Goal: Transaction & Acquisition: Purchase product/service

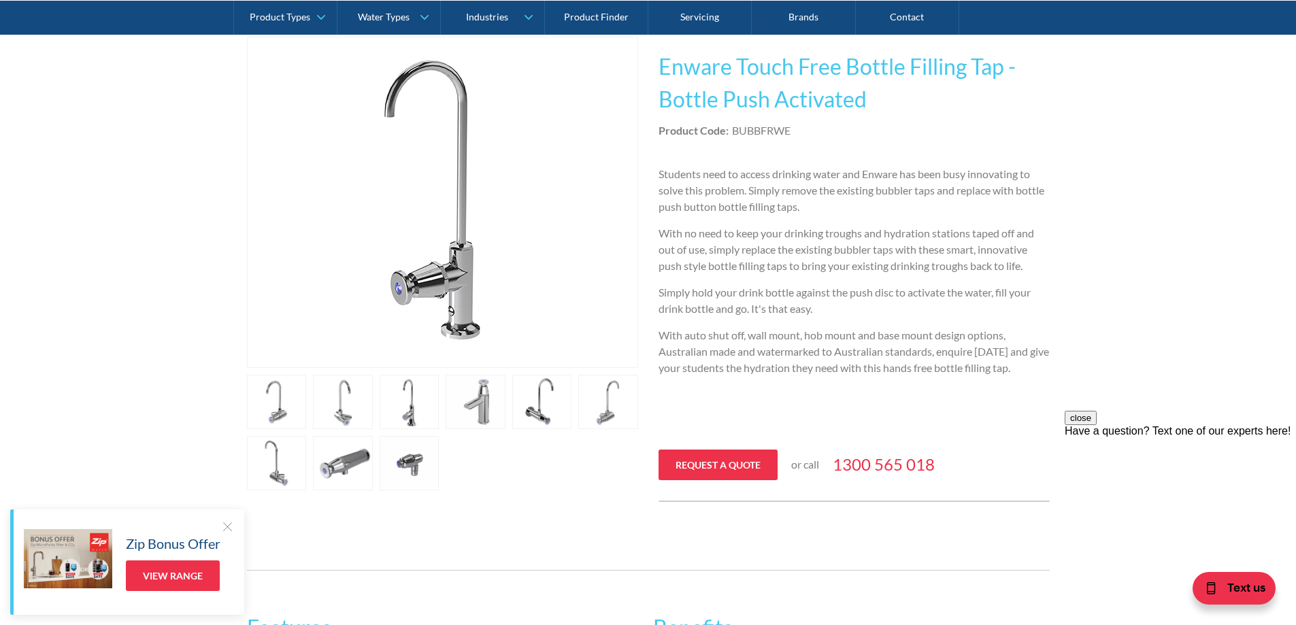
click at [347, 408] on link "open lightbox" at bounding box center [343, 402] width 60 height 54
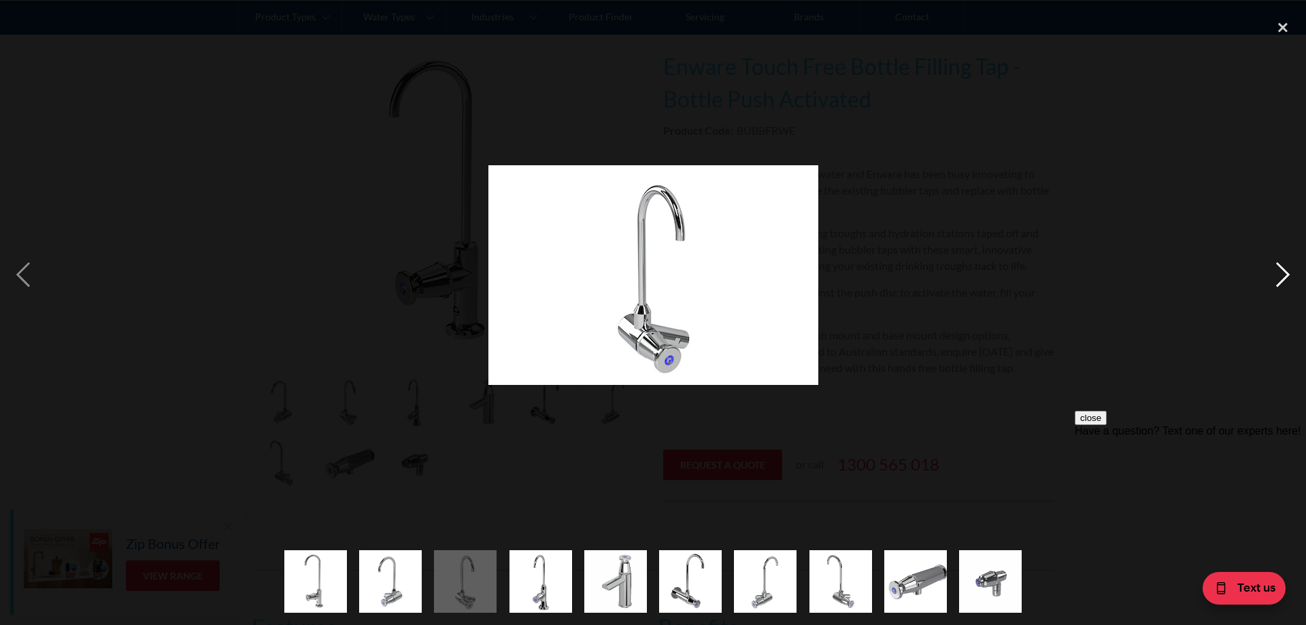
click at [1282, 271] on div "next image" at bounding box center [1283, 274] width 46 height 525
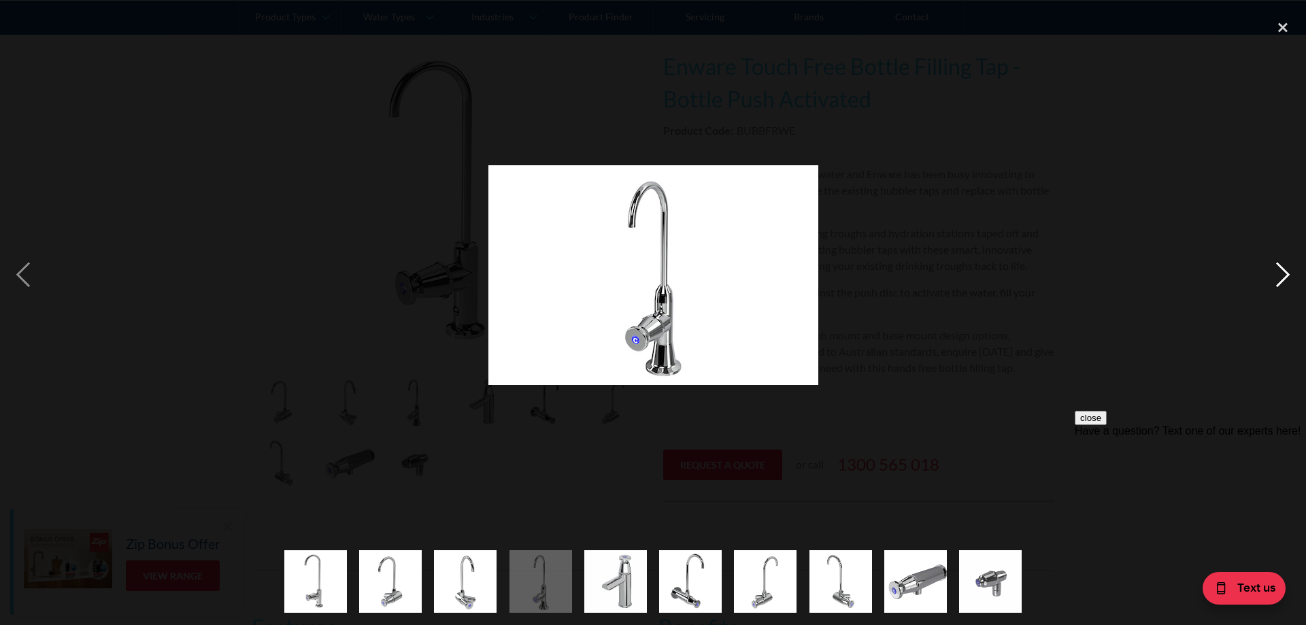
click at [1282, 271] on div "next image" at bounding box center [1283, 274] width 46 height 525
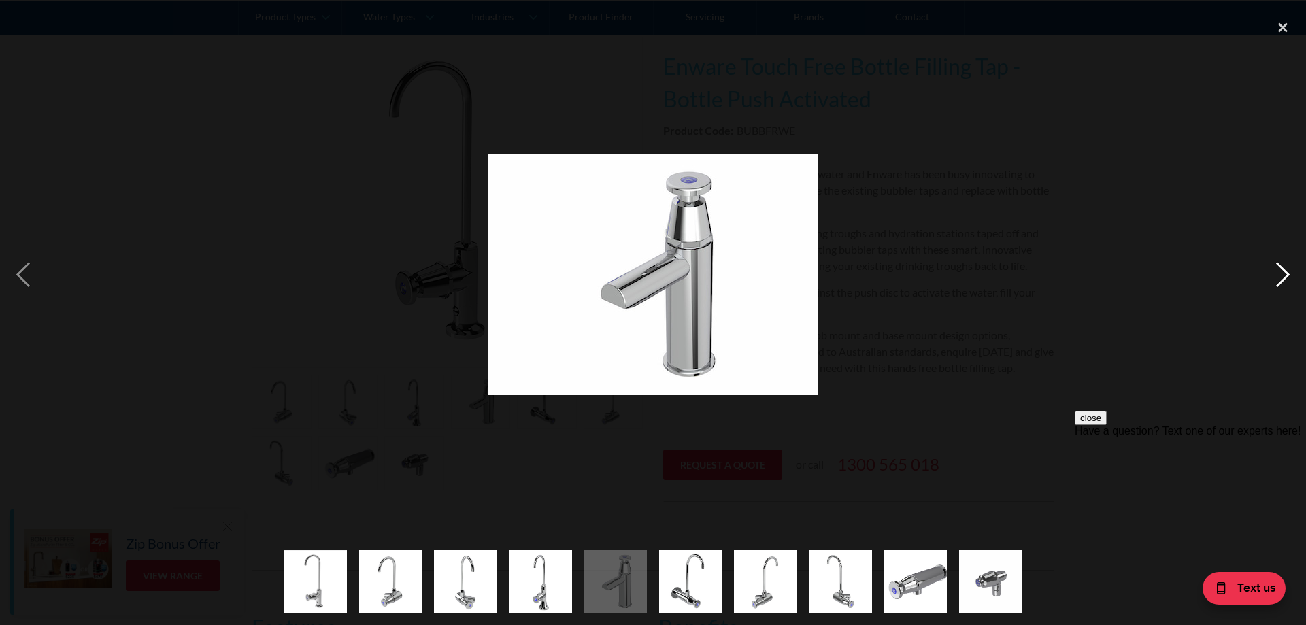
click at [1282, 271] on div "next image" at bounding box center [1283, 274] width 46 height 525
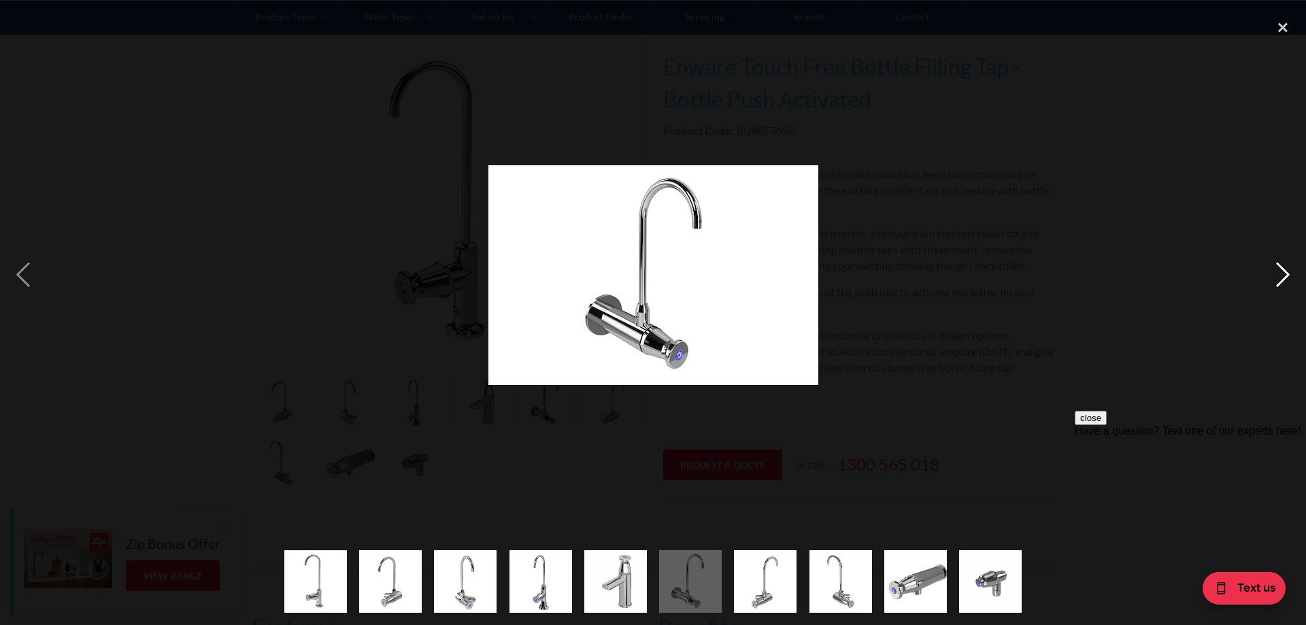
click at [1283, 270] on div "next image" at bounding box center [1283, 274] width 46 height 525
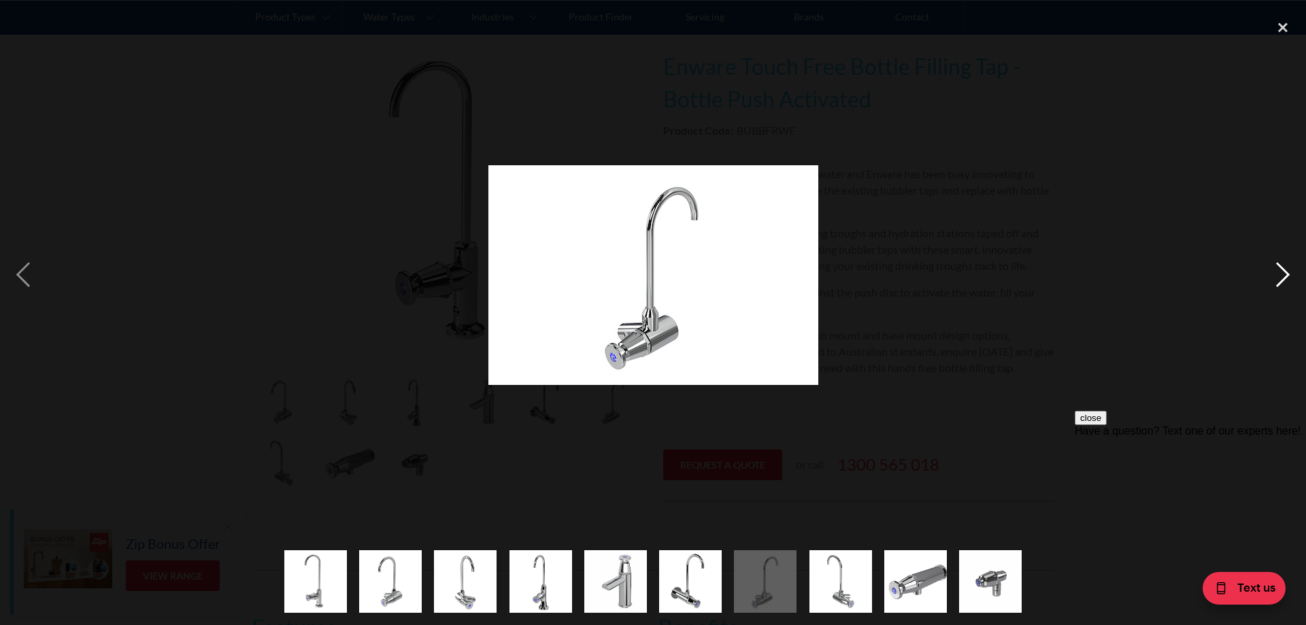
click at [1283, 270] on div "next image" at bounding box center [1283, 274] width 46 height 525
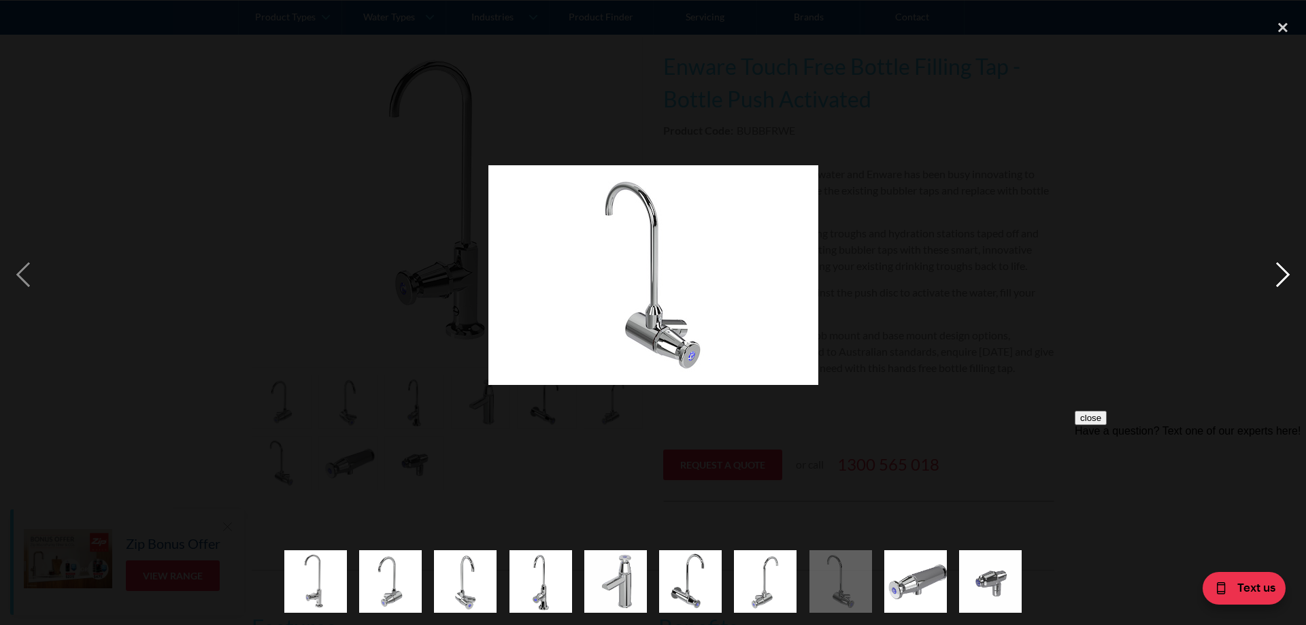
click at [1283, 270] on div "next image" at bounding box center [1283, 274] width 46 height 525
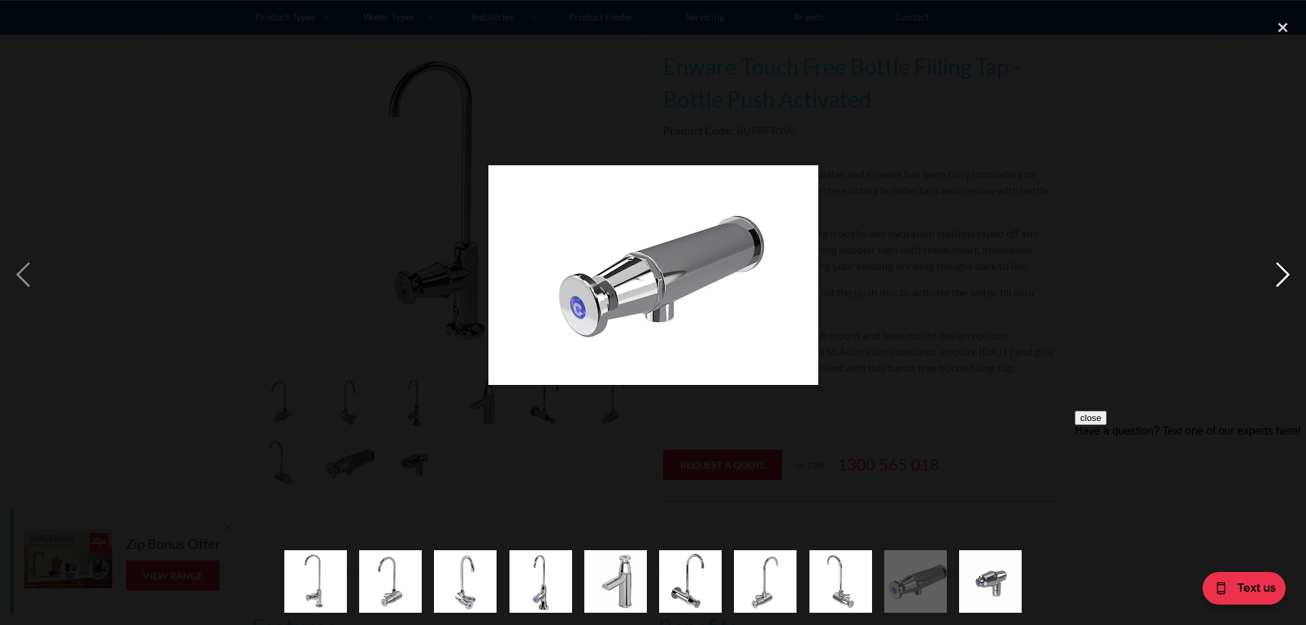
click at [1283, 270] on div "next image" at bounding box center [1283, 274] width 46 height 525
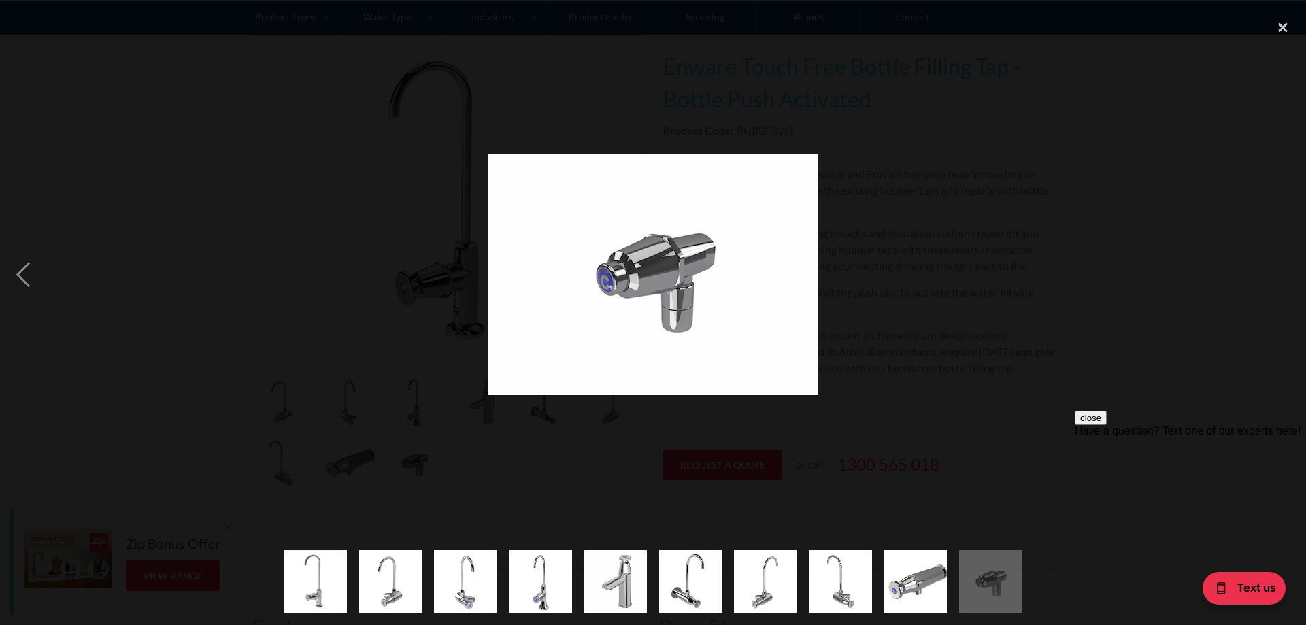
click at [1283, 270] on div "next image" at bounding box center [1283, 274] width 46 height 525
click at [1281, 25] on div "close lightbox" at bounding box center [1283, 27] width 46 height 30
